Goal: Task Accomplishment & Management: Use online tool/utility

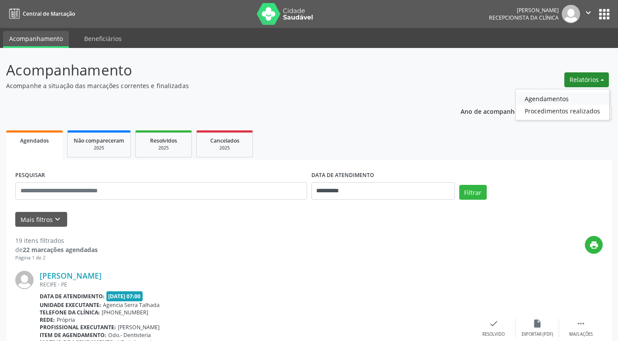
click at [552, 97] on link "Agendamentos" at bounding box center [563, 99] width 94 height 12
select select "*"
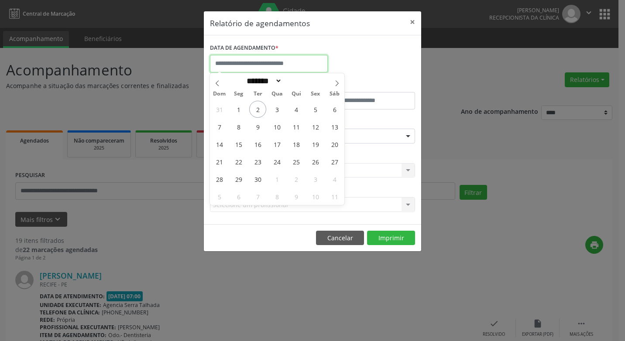
click at [230, 66] on input "text" at bounding box center [269, 63] width 118 height 17
click at [276, 110] on span "3" at bounding box center [276, 109] width 17 height 17
type input "**********"
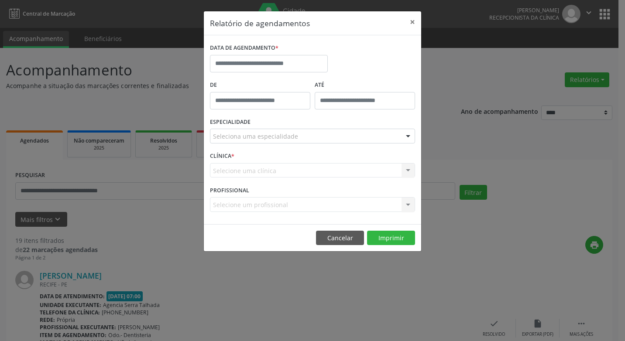
click at [496, 158] on div "Relatório de agendamentos × DATA DE AGENDAMENTO * De ATÉ ESPECIALIDADE Selecion…" at bounding box center [312, 170] width 625 height 341
click at [257, 62] on input "text" at bounding box center [269, 63] width 118 height 17
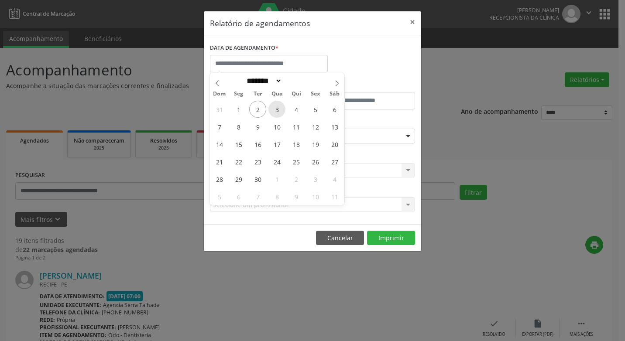
click at [278, 110] on span "3" at bounding box center [276, 109] width 17 height 17
type input "**********"
click at [278, 110] on span "3" at bounding box center [276, 109] width 17 height 17
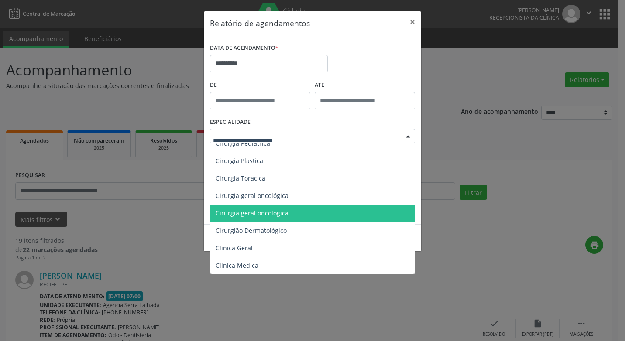
scroll to position [262, 0]
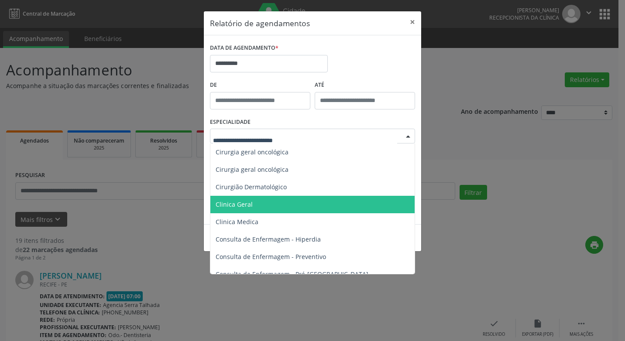
click at [238, 206] on span "Clinica Geral" at bounding box center [234, 204] width 37 height 8
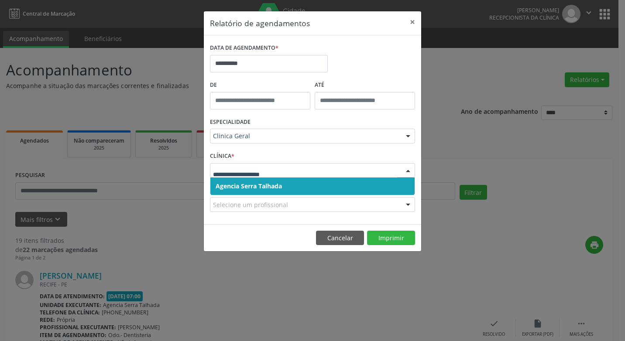
click at [233, 188] on span "Agencia Serra Talhada" at bounding box center [249, 186] width 66 height 8
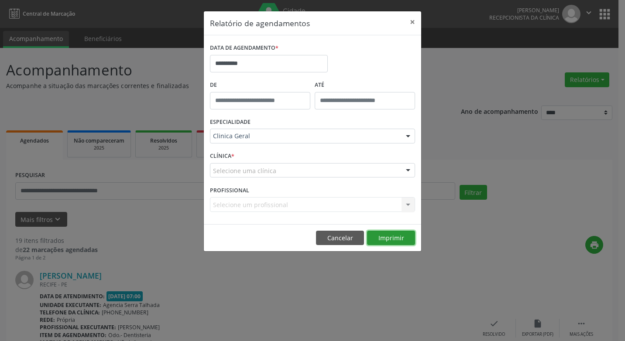
click at [395, 238] on button "Imprimir" at bounding box center [391, 238] width 48 height 15
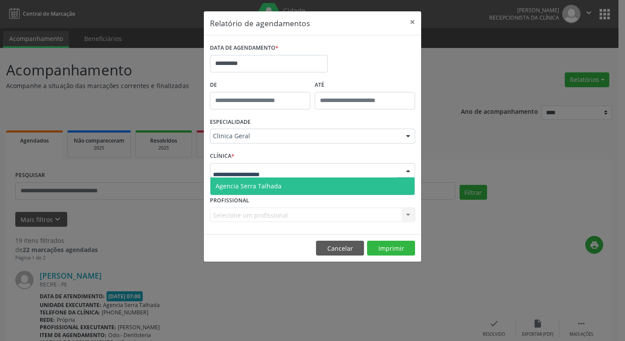
click at [410, 170] on div at bounding box center [407, 171] width 13 height 15
click at [236, 187] on span "Agencia Serra Talhada" at bounding box center [249, 186] width 66 height 8
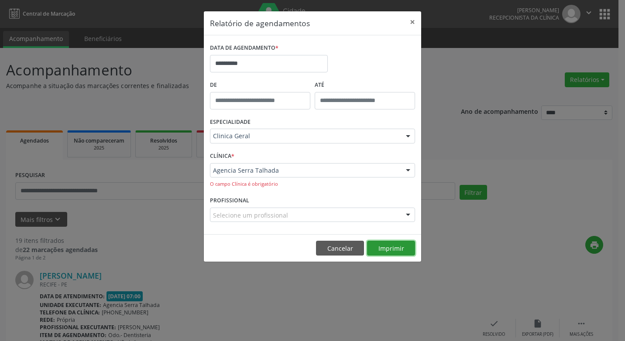
click at [381, 247] on button "Imprimir" at bounding box center [391, 248] width 48 height 15
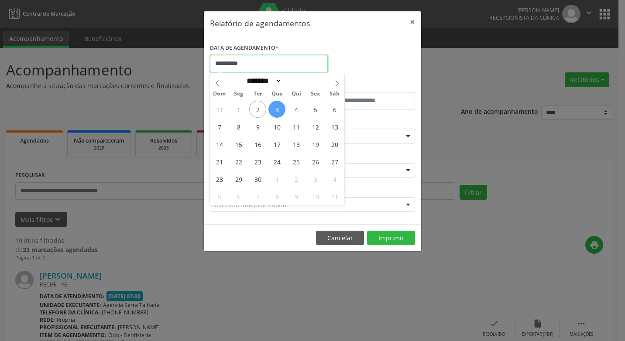
click at [256, 62] on input "**********" at bounding box center [269, 63] width 118 height 17
click at [295, 110] on span "4" at bounding box center [296, 109] width 17 height 17
type input "**********"
click at [295, 110] on span "4" at bounding box center [296, 109] width 17 height 17
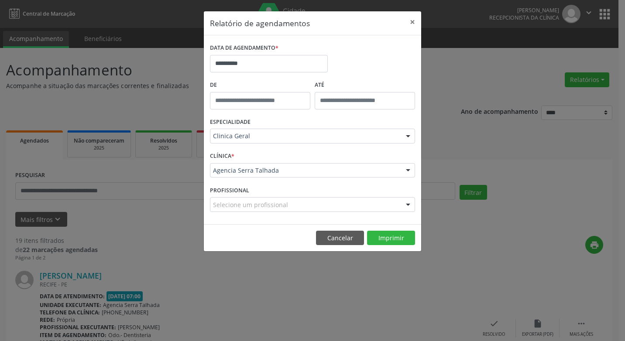
click at [295, 110] on div "De" at bounding box center [260, 97] width 105 height 37
click at [382, 238] on button "Imprimir" at bounding box center [391, 238] width 48 height 15
